Goal: Find specific page/section

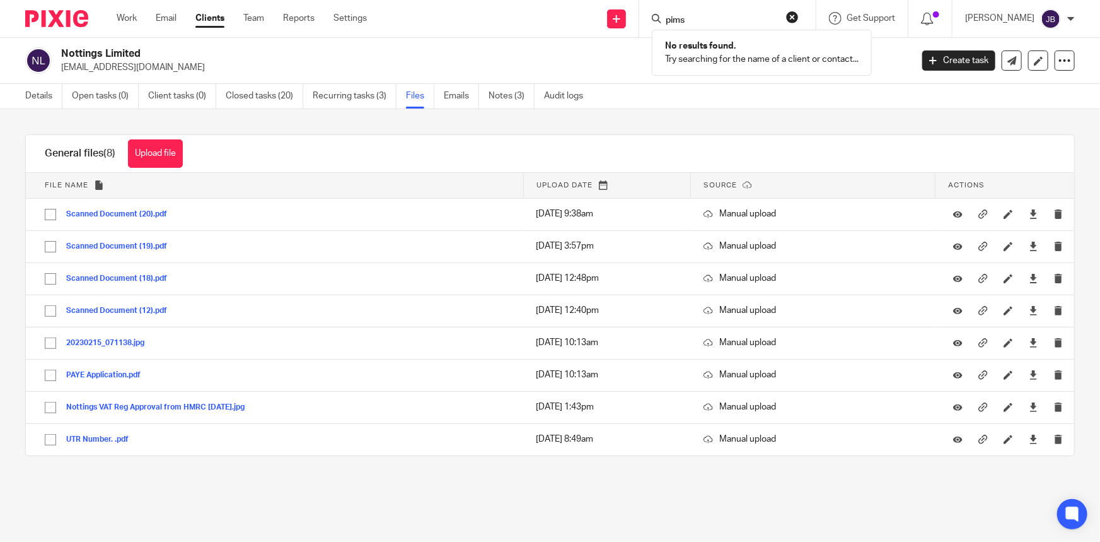
drag, startPoint x: 731, startPoint y: 17, endPoint x: 707, endPoint y: 16, distance: 24.6
click at [709, 16] on input "pims" at bounding box center [721, 20] width 113 height 11
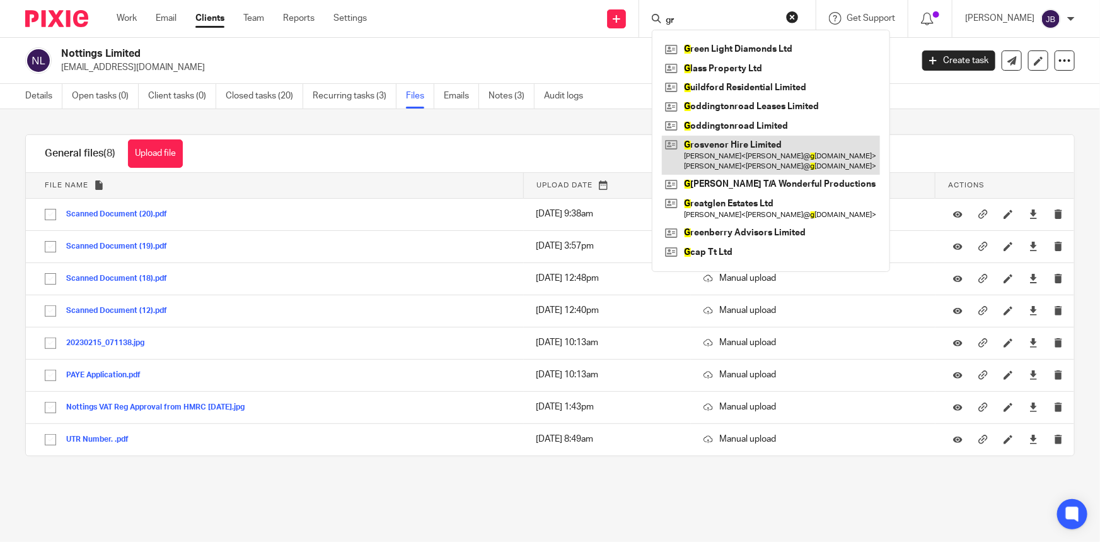
type input "g"
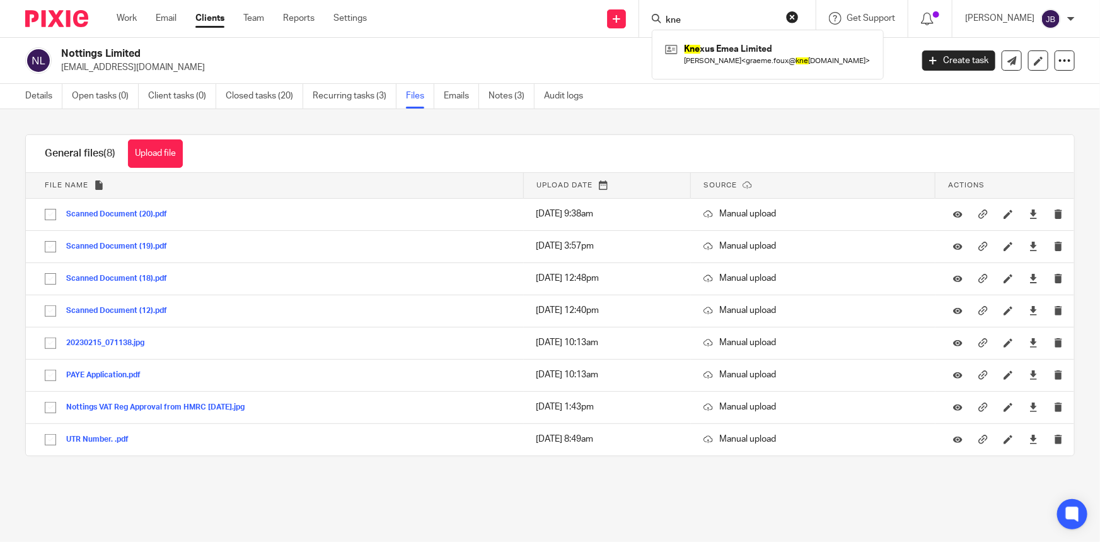
type input "kne"
click at [782, 63] on link at bounding box center [768, 54] width 212 height 29
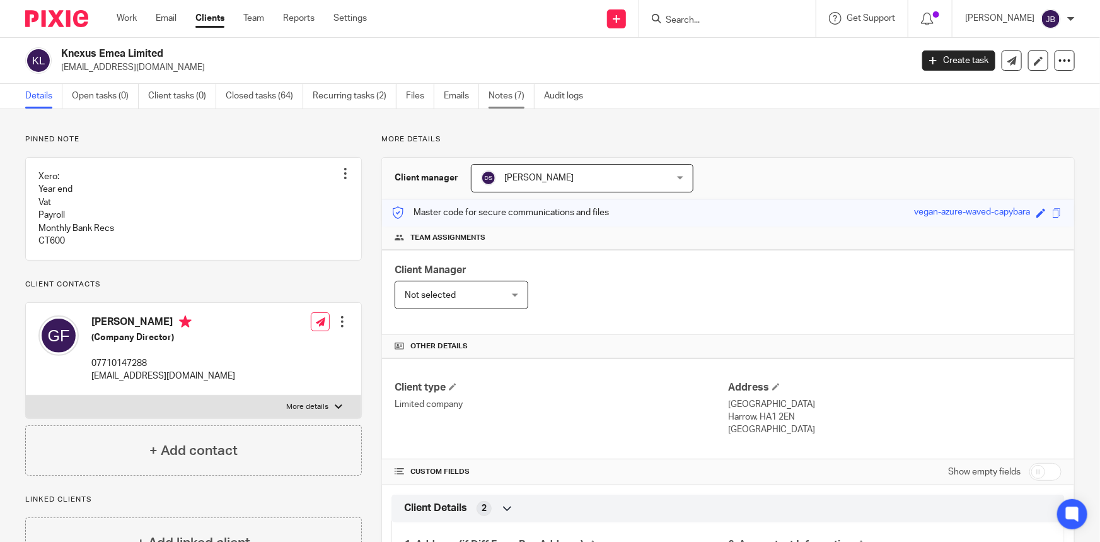
click at [501, 104] on link "Notes (7)" at bounding box center [512, 96] width 46 height 25
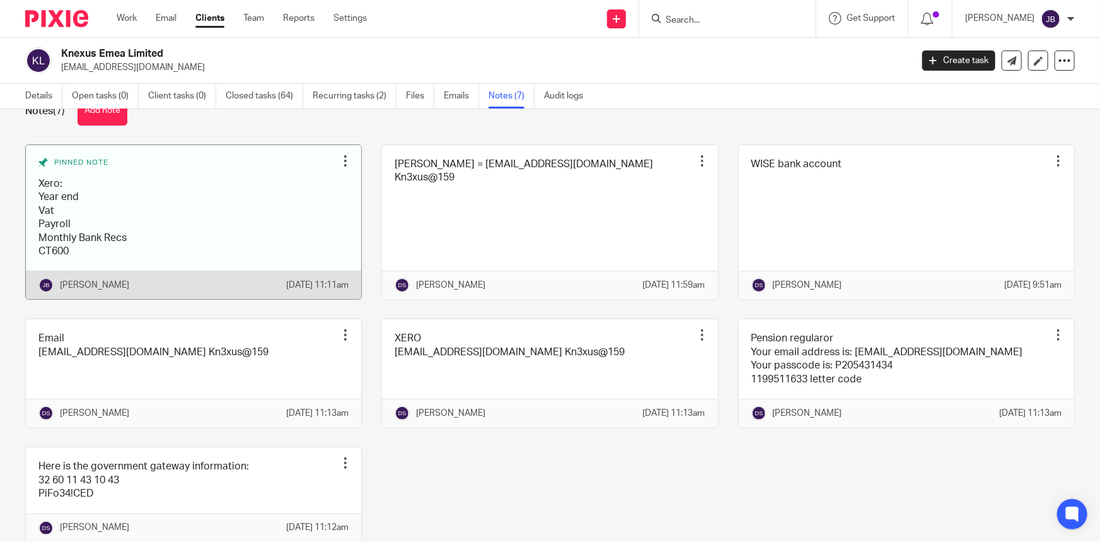
scroll to position [57, 0]
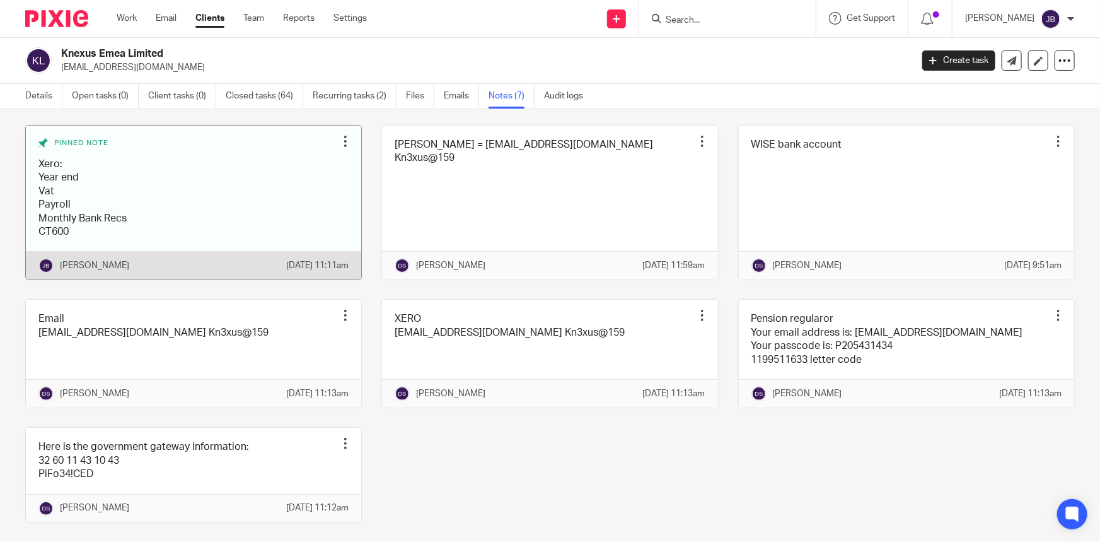
click at [340, 141] on div at bounding box center [345, 141] width 13 height 13
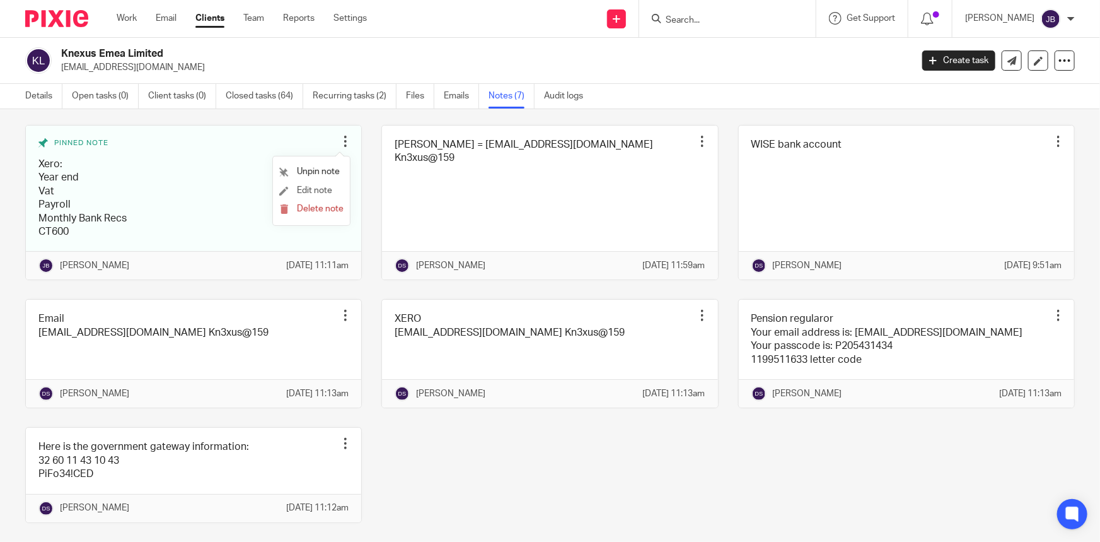
click at [328, 185] on li "Edit note" at bounding box center [311, 191] width 64 height 19
click at [538, 472] on div "Pinned note Xero: Year end Vat Payroll Monthly Bank Recs CT600 Unpin note Edit …" at bounding box center [540, 333] width 1069 height 417
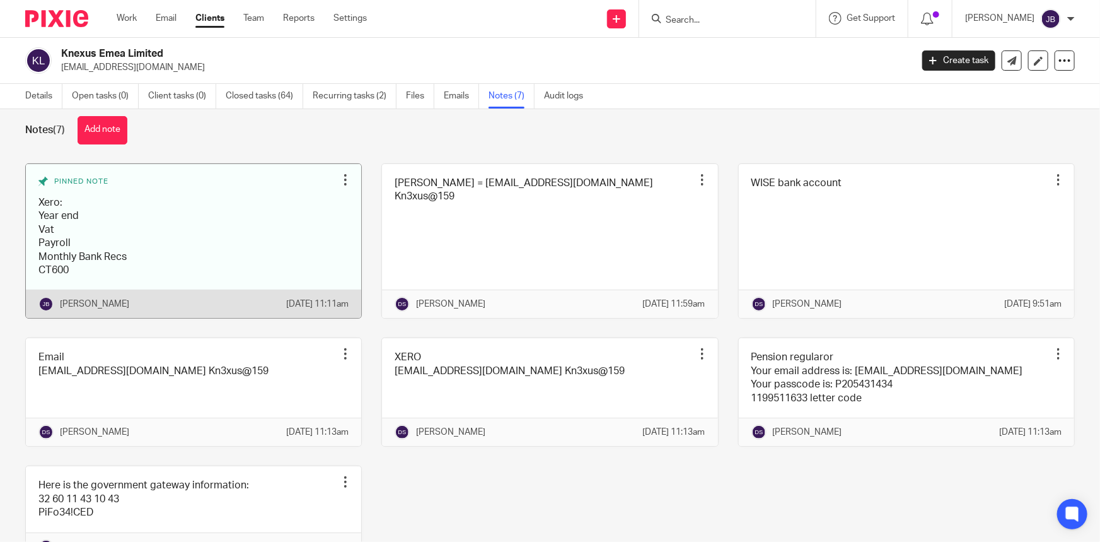
scroll to position [0, 0]
